Goal: Check status: Check status

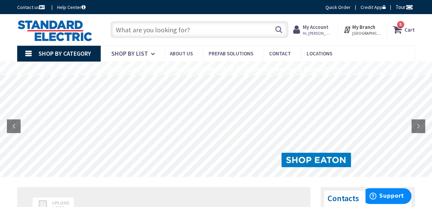
click at [408, 29] on strong "Cart" at bounding box center [409, 29] width 10 height 12
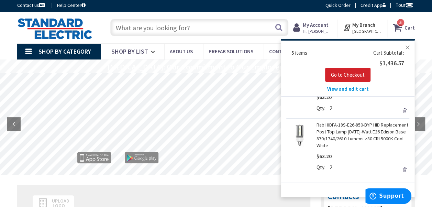
scroll to position [3, 0]
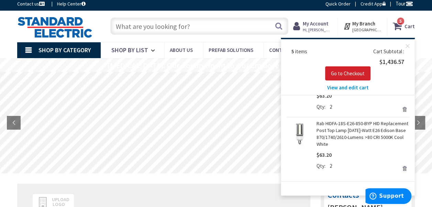
click at [155, 28] on input "text" at bounding box center [199, 26] width 178 height 17
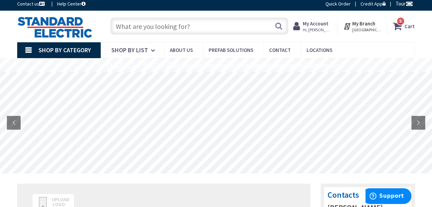
click at [328, 24] on strong "My Account" at bounding box center [315, 23] width 26 height 7
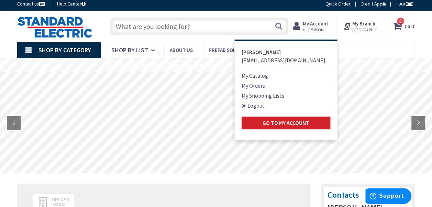
click at [258, 84] on link "My Orders" at bounding box center [252, 85] width 23 height 8
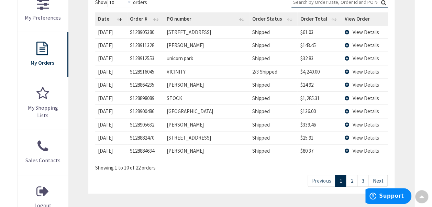
scroll to position [222, 0]
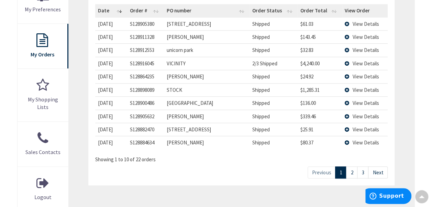
click at [363, 167] on link "3" at bounding box center [362, 172] width 11 height 12
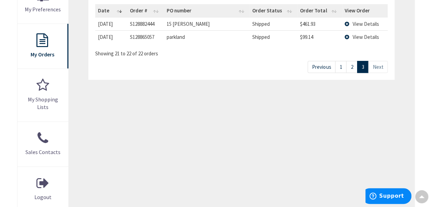
click at [364, 21] on span "View Details" at bounding box center [365, 24] width 26 height 7
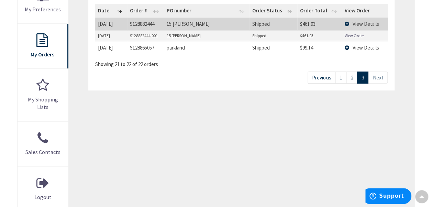
click at [357, 33] on link "View Order" at bounding box center [353, 36] width 19 height 6
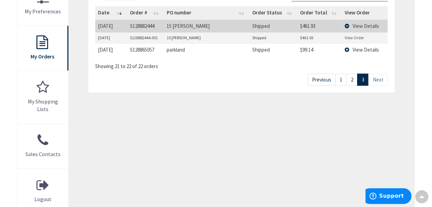
scroll to position [219, 0]
click at [351, 78] on link "2" at bounding box center [351, 80] width 11 height 12
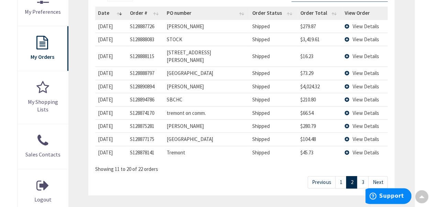
click at [366, 96] on span "View Details" at bounding box center [365, 99] width 26 height 7
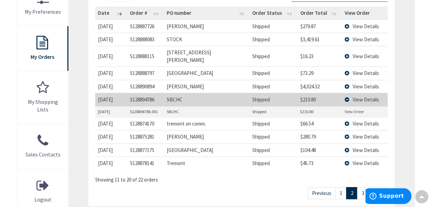
click at [355, 108] on link "View Order" at bounding box center [353, 111] width 19 height 6
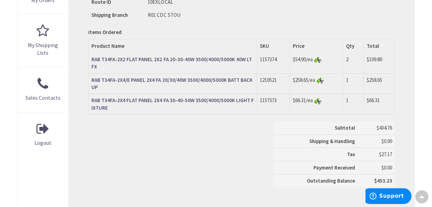
scroll to position [274, 0]
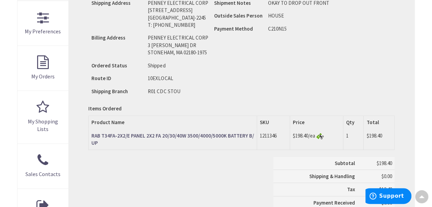
scroll to position [201, 0]
